Goal: Entertainment & Leisure: Browse casually

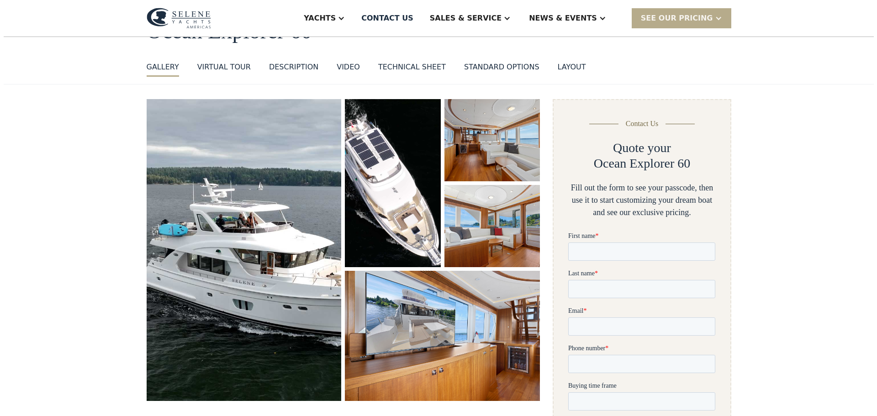
scroll to position [91, 0]
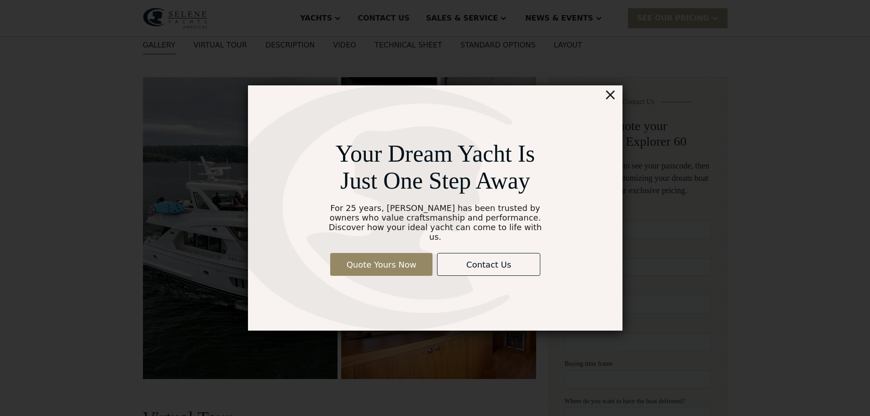
click at [612, 102] on div "×" at bounding box center [609, 94] width 13 height 18
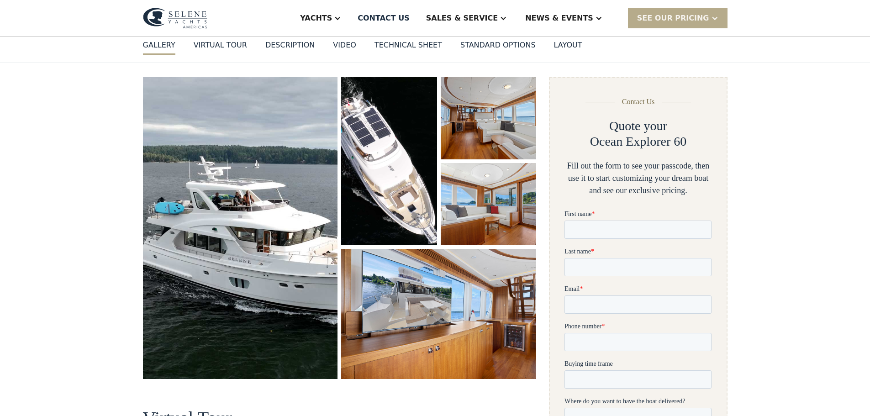
click at [241, 185] on img "open lightbox" at bounding box center [240, 228] width 195 height 302
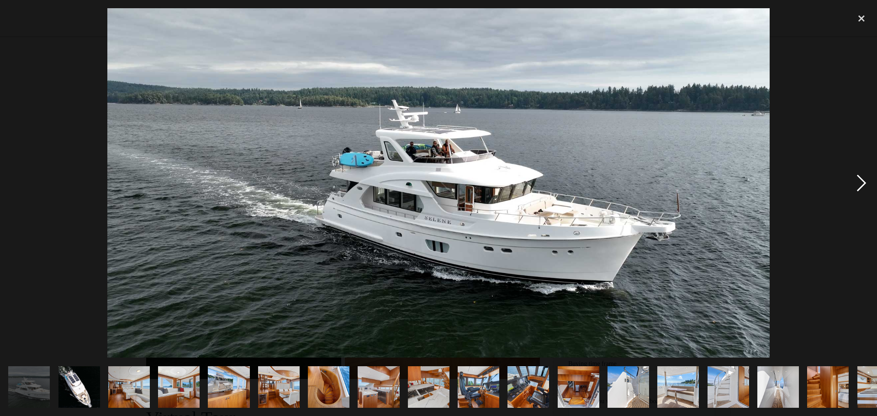
click at [858, 179] on div "next image" at bounding box center [860, 182] width 31 height 349
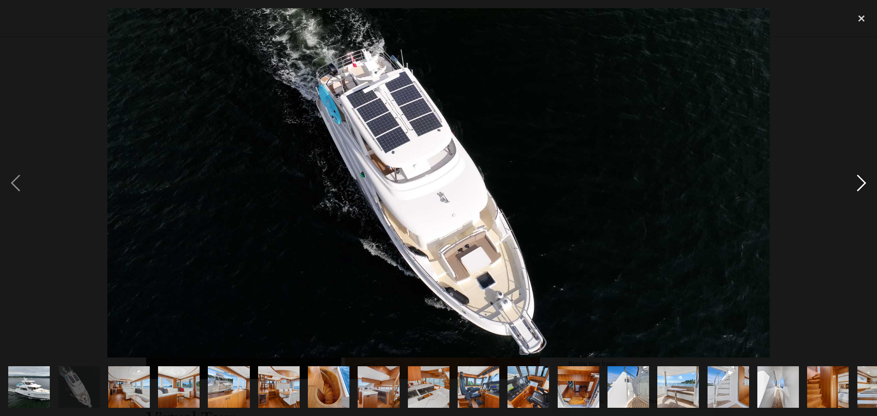
click at [858, 179] on div "next image" at bounding box center [860, 182] width 31 height 349
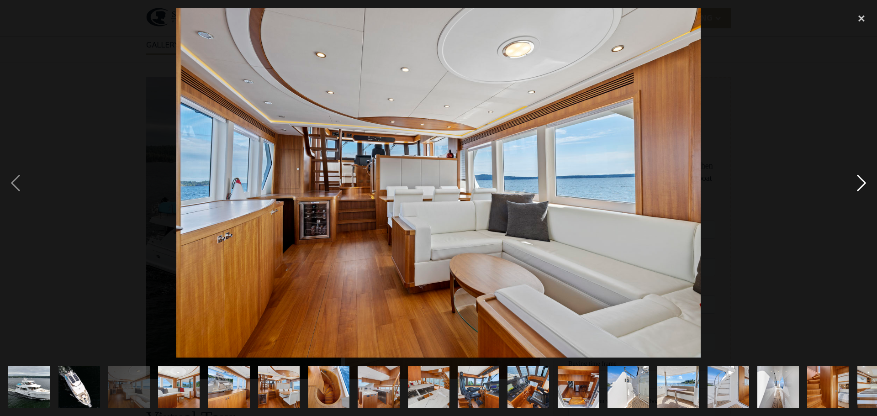
click at [858, 179] on div "next image" at bounding box center [860, 182] width 31 height 349
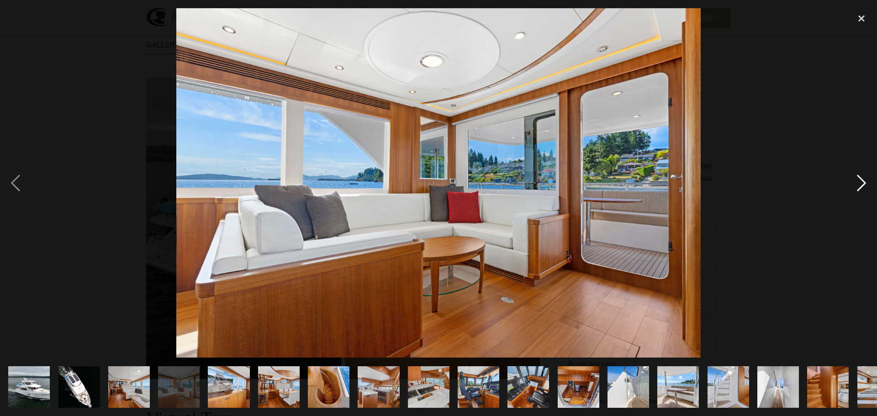
click at [858, 179] on div "next image" at bounding box center [860, 182] width 31 height 349
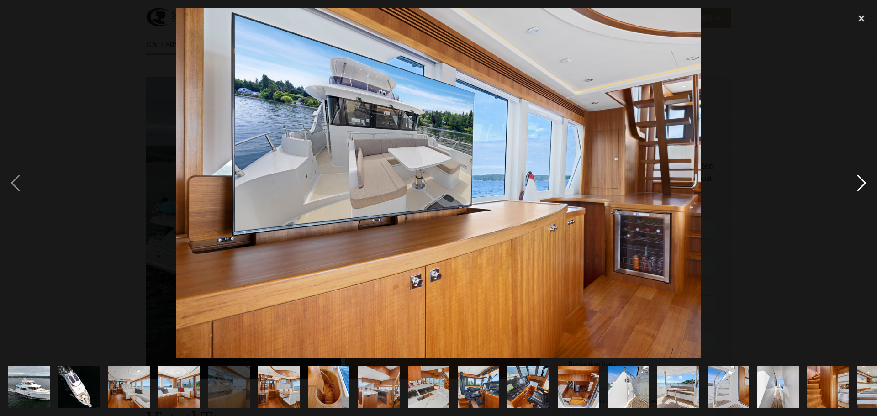
click at [858, 179] on div "next image" at bounding box center [860, 182] width 31 height 349
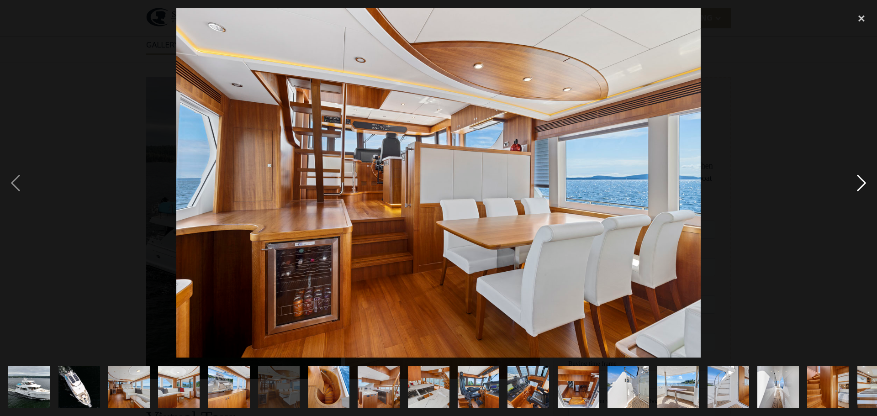
click at [858, 179] on div "next image" at bounding box center [860, 182] width 31 height 349
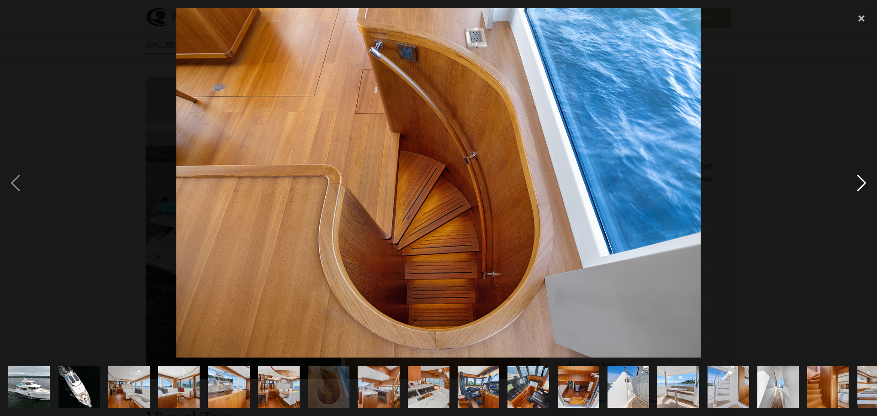
click at [858, 179] on div "next image" at bounding box center [860, 182] width 31 height 349
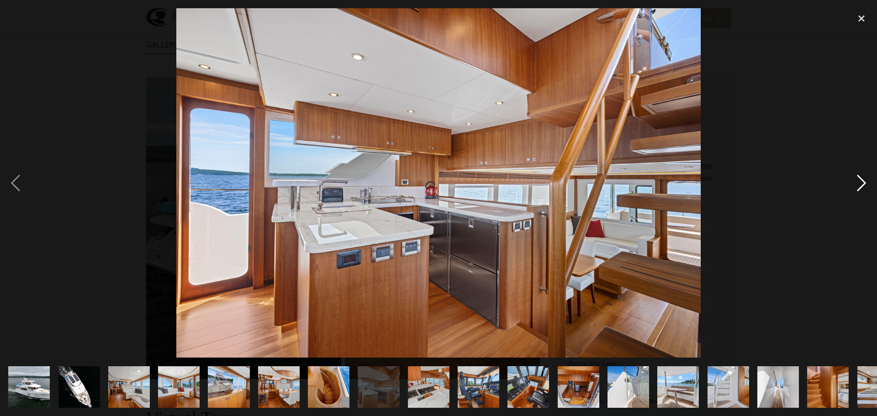
click at [858, 179] on div "next image" at bounding box center [860, 182] width 31 height 349
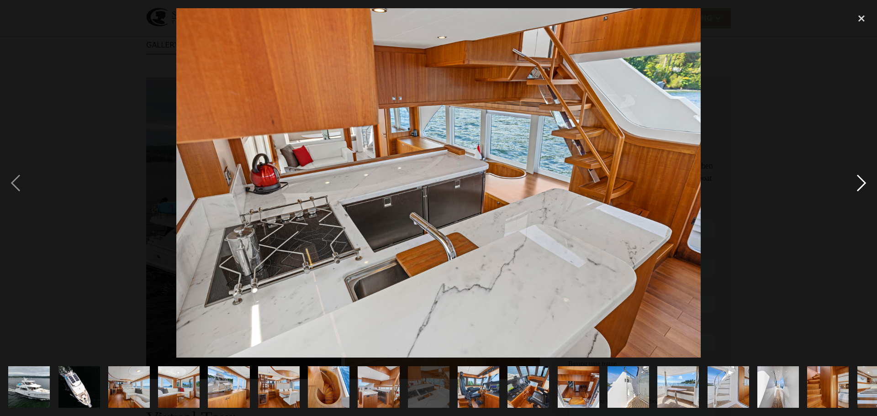
click at [858, 179] on div "next image" at bounding box center [860, 182] width 31 height 349
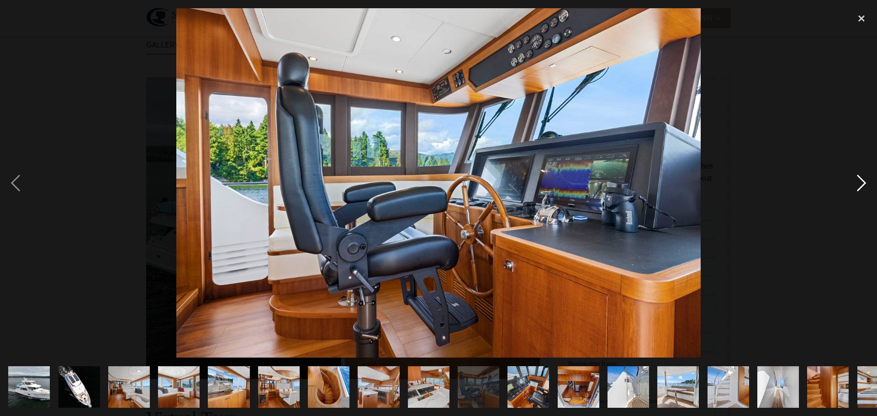
click at [858, 179] on div "next image" at bounding box center [860, 182] width 31 height 349
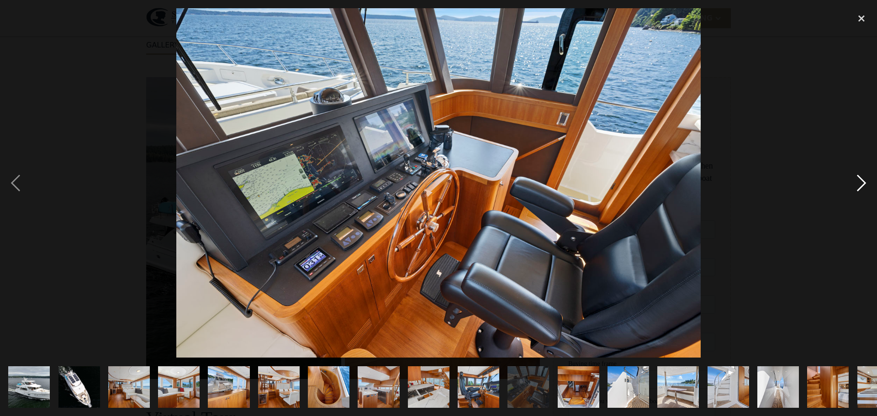
click at [858, 179] on div "next image" at bounding box center [860, 182] width 31 height 349
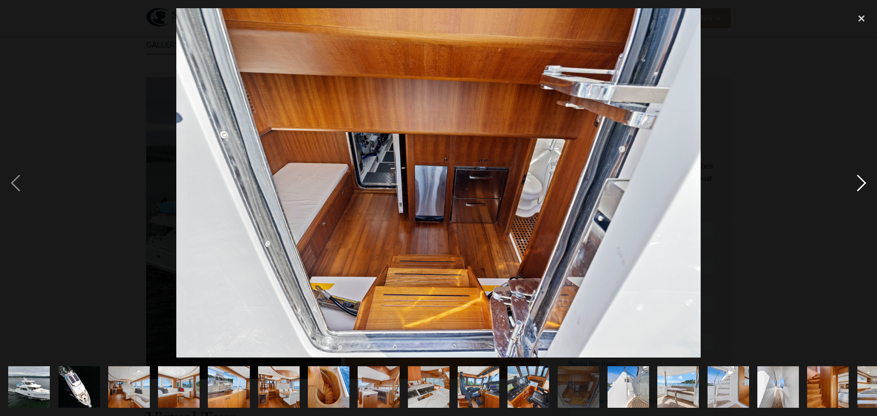
click at [858, 179] on div "next image" at bounding box center [860, 182] width 31 height 349
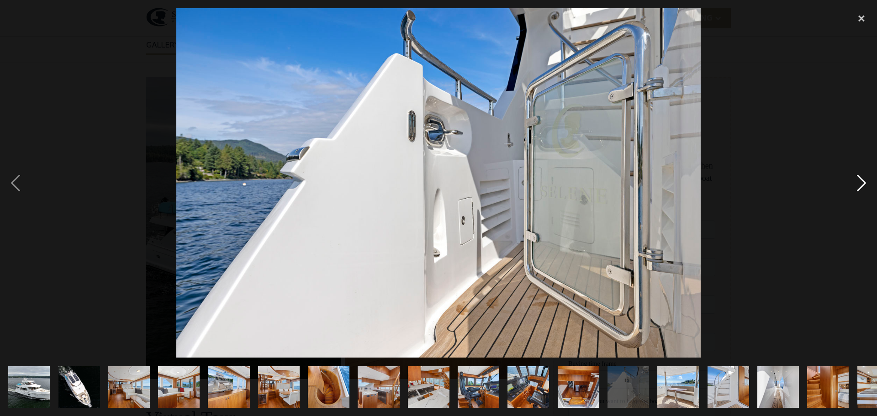
click at [858, 179] on div "next image" at bounding box center [860, 182] width 31 height 349
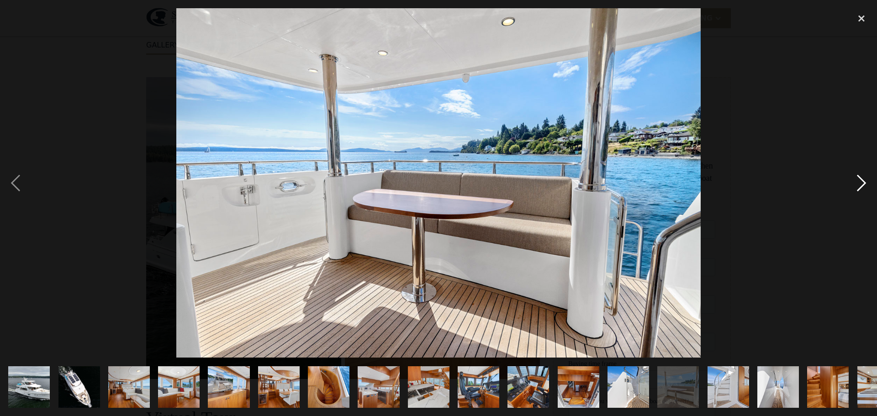
click at [858, 179] on div "next image" at bounding box center [860, 182] width 31 height 349
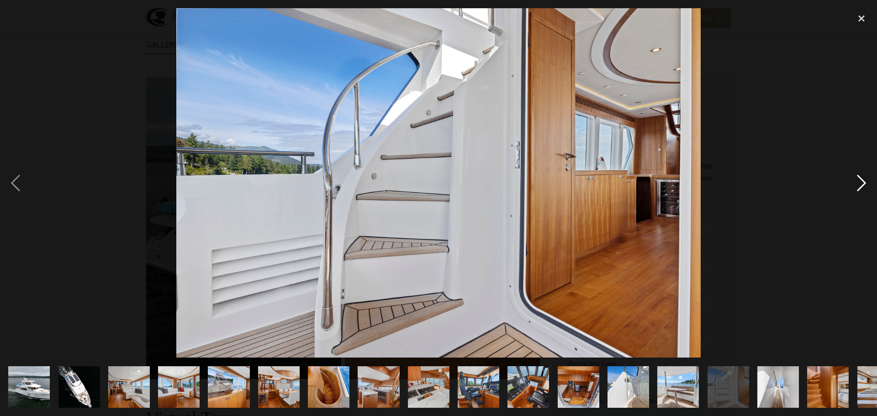
click at [858, 179] on div "next image" at bounding box center [860, 182] width 31 height 349
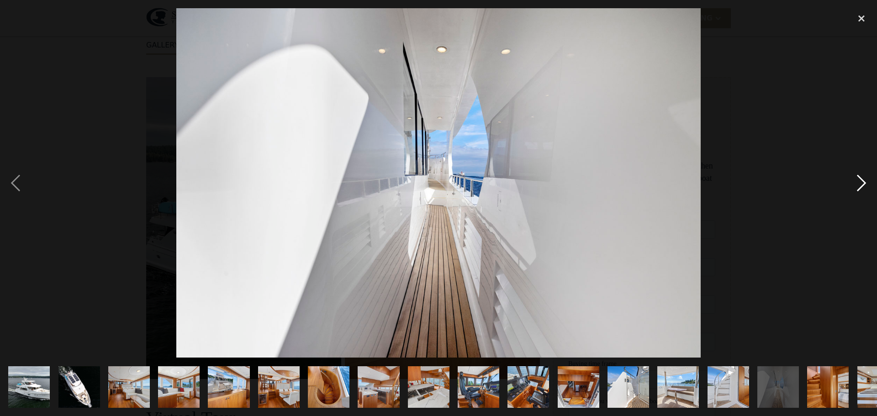
click at [858, 179] on div "next image" at bounding box center [860, 182] width 31 height 349
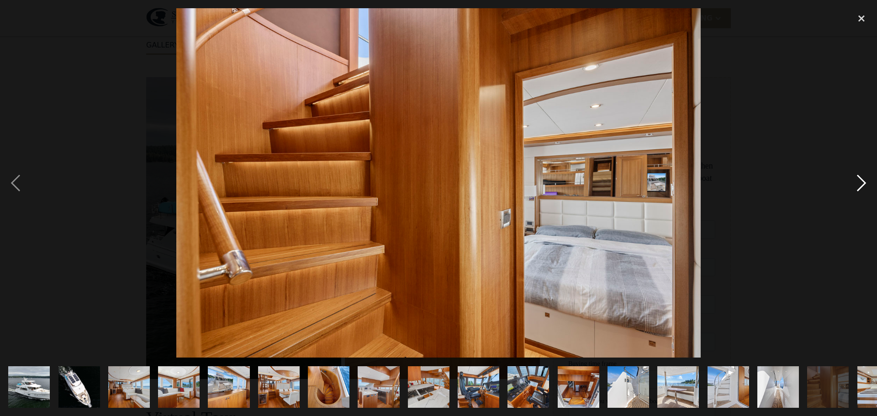
click at [858, 179] on div "next image" at bounding box center [860, 182] width 31 height 349
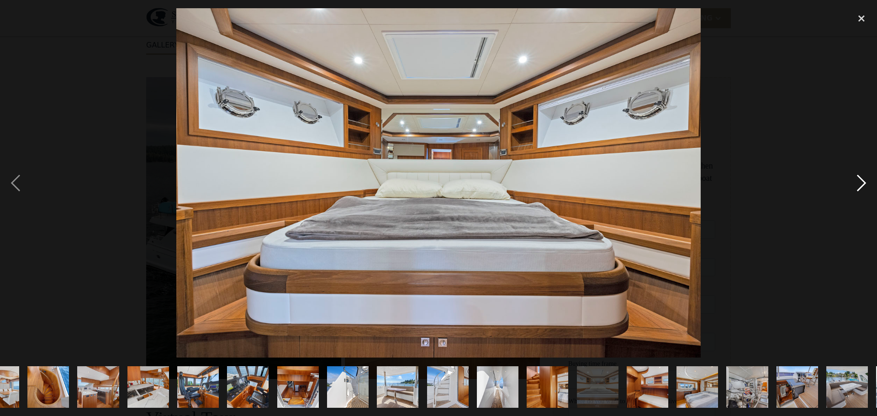
click at [858, 179] on div "next image" at bounding box center [860, 182] width 31 height 349
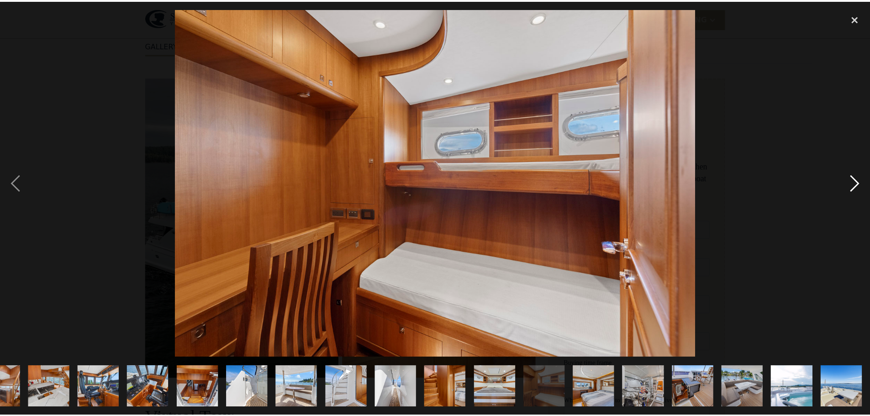
scroll to position [0, 379]
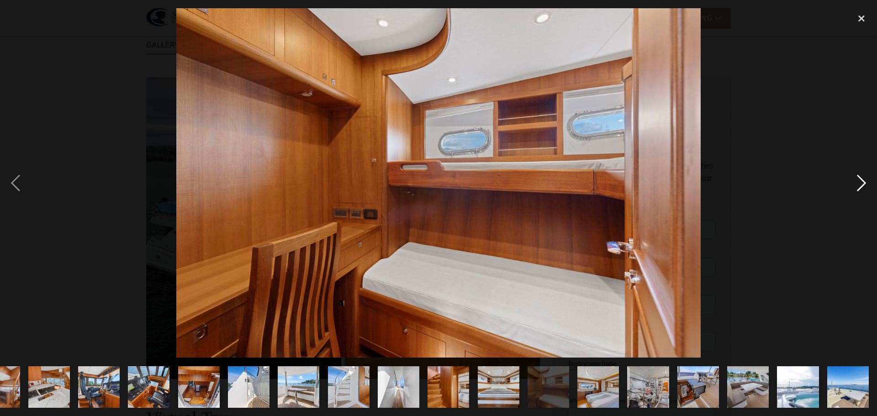
click at [858, 179] on div "next image" at bounding box center [860, 182] width 31 height 349
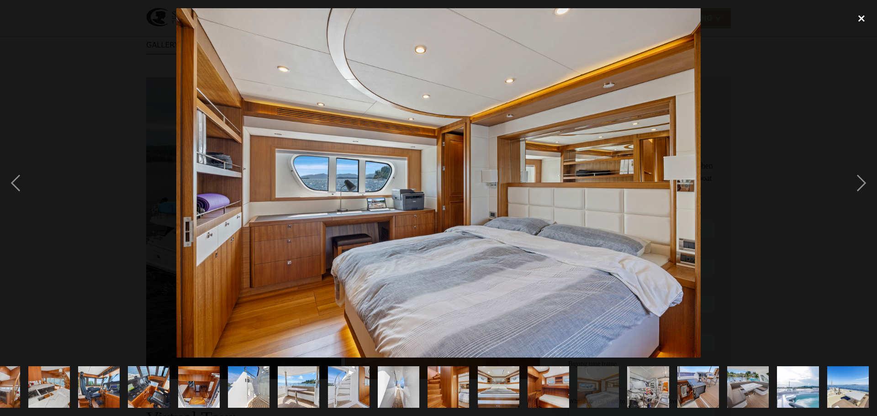
click at [863, 14] on div "close lightbox" at bounding box center [860, 18] width 31 height 20
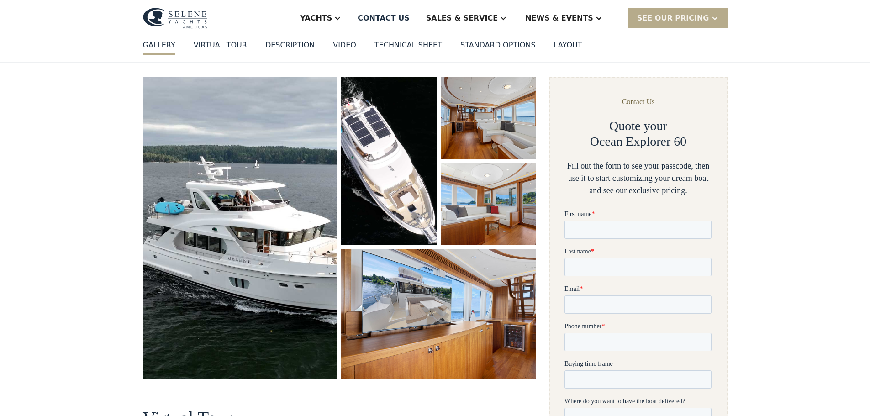
scroll to position [0, 0]
